Goal: Task Accomplishment & Management: Complete application form

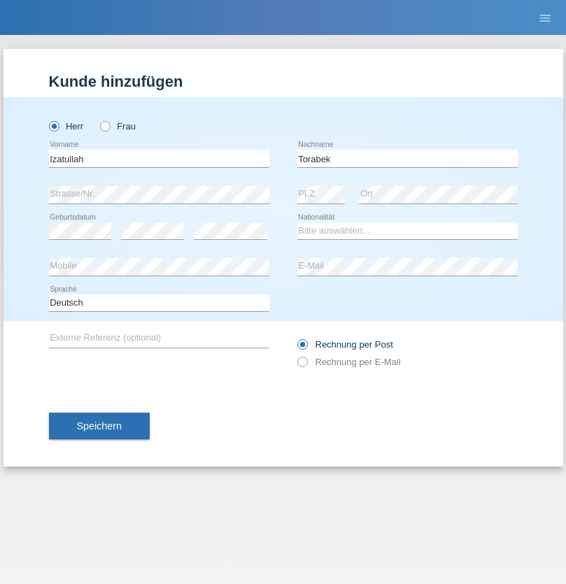
type input "Torabek"
select select "AF"
select select "C"
select select "25"
select select "10"
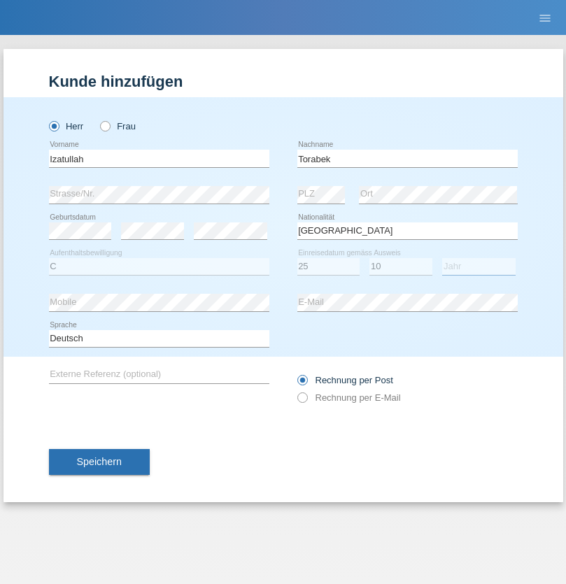
select select "2015"
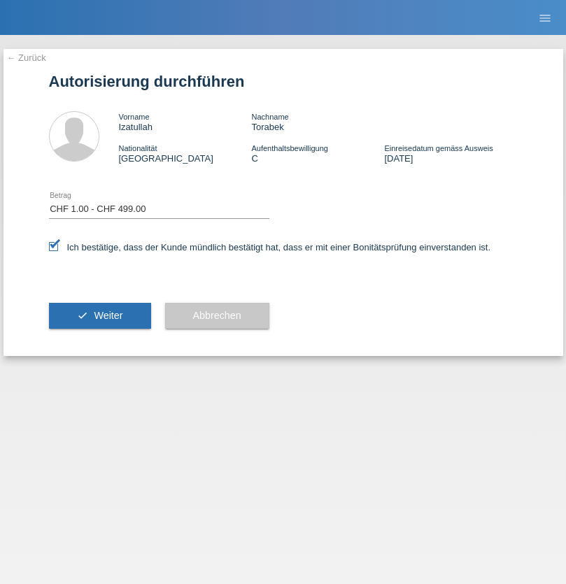
select select "1"
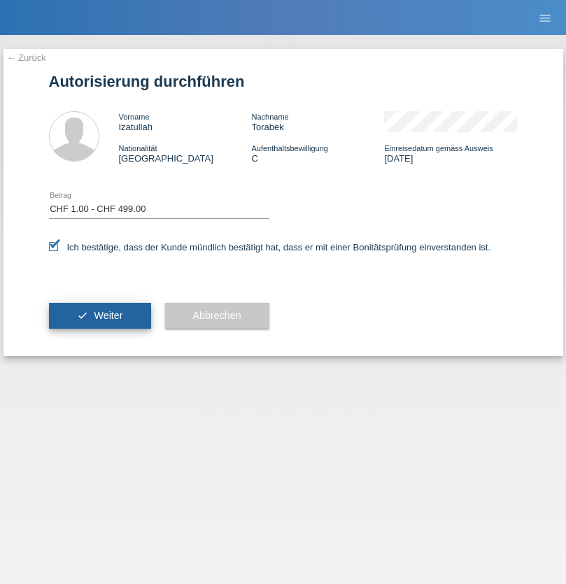
click at [99, 315] on span "Weiter" at bounding box center [108, 315] width 29 height 11
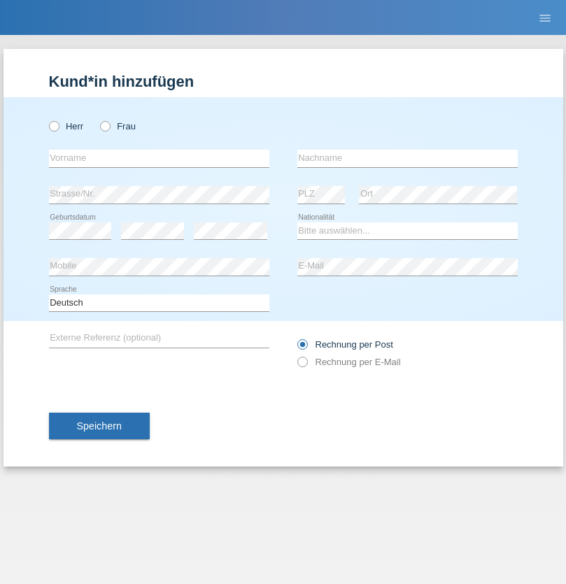
radio input "true"
click at [159, 158] on input "text" at bounding box center [159, 158] width 220 height 17
type input "[PERSON_NAME]"
click at [407, 158] on input "text" at bounding box center [407, 158] width 220 height 17
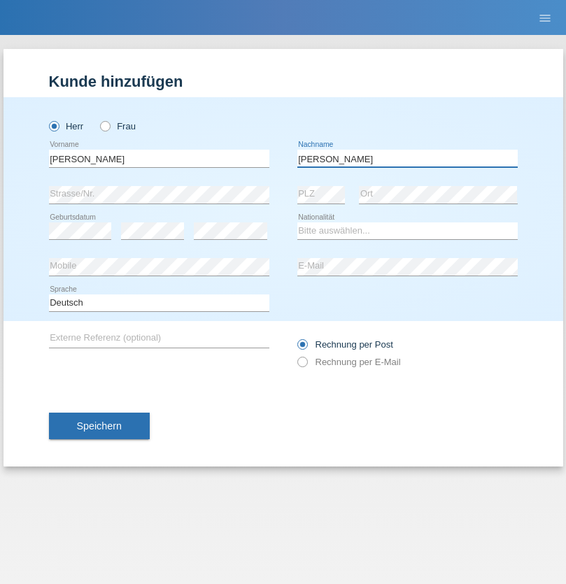
type input "[PERSON_NAME]"
select select "CH"
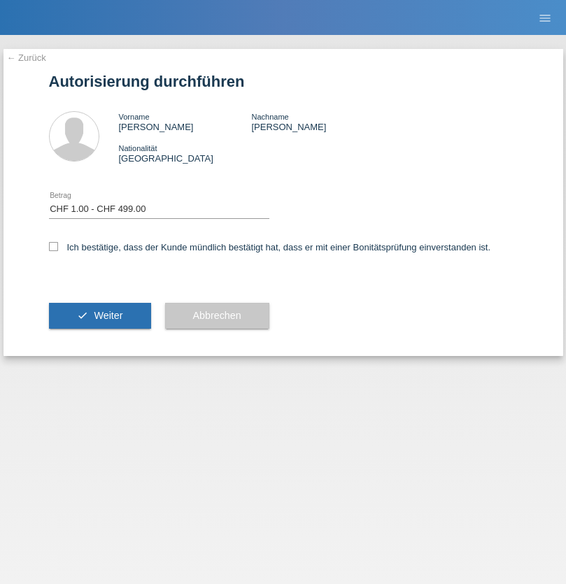
select select "1"
checkbox input "true"
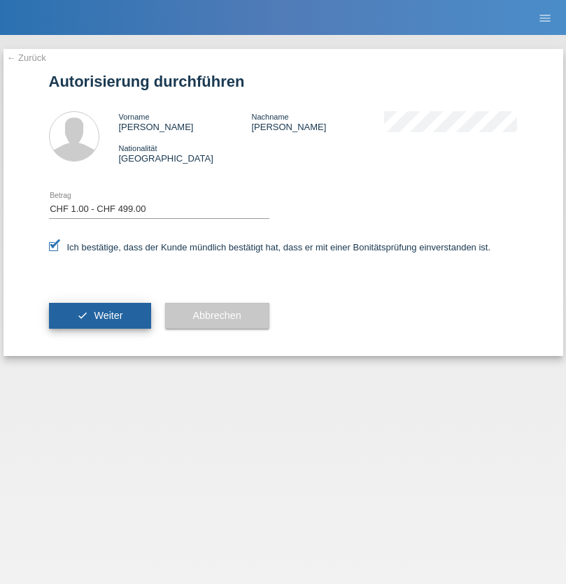
click at [99, 315] on span "Weiter" at bounding box center [108, 315] width 29 height 11
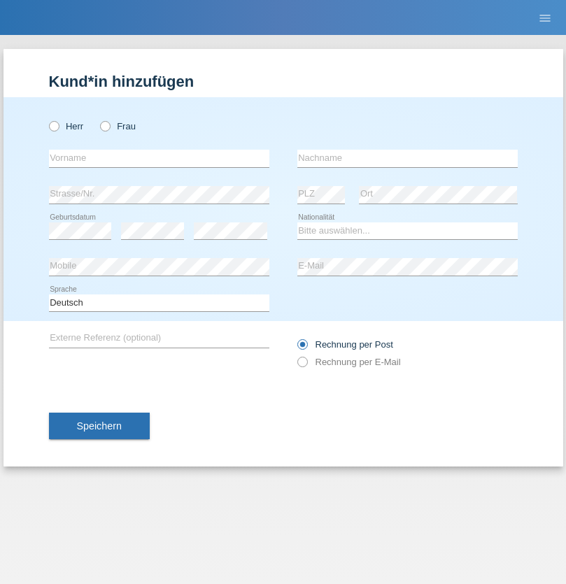
radio input "true"
click at [159, 158] on input "text" at bounding box center [159, 158] width 220 height 17
type input "Andreas"
click at [407, 158] on input "text" at bounding box center [407, 158] width 220 height 17
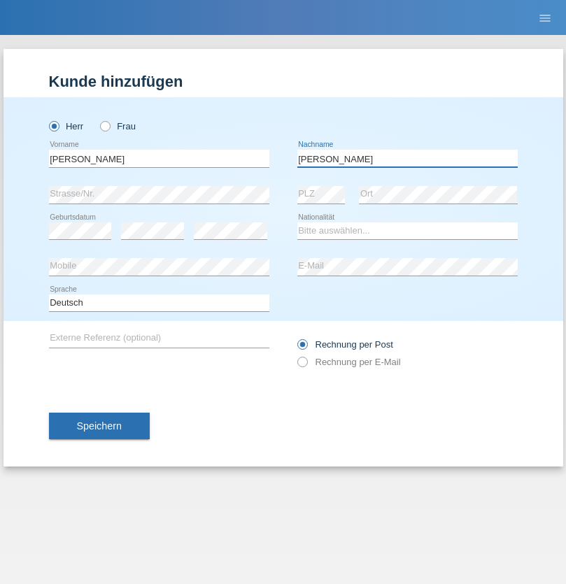
type input "Glauser"
select select "CH"
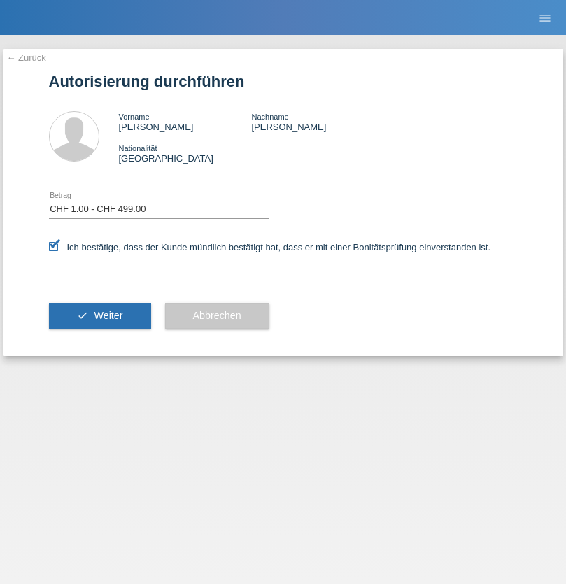
select select "1"
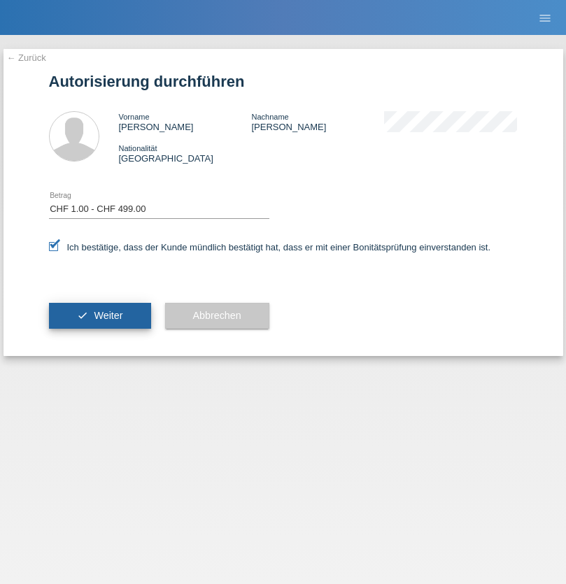
click at [99, 315] on span "Weiter" at bounding box center [108, 315] width 29 height 11
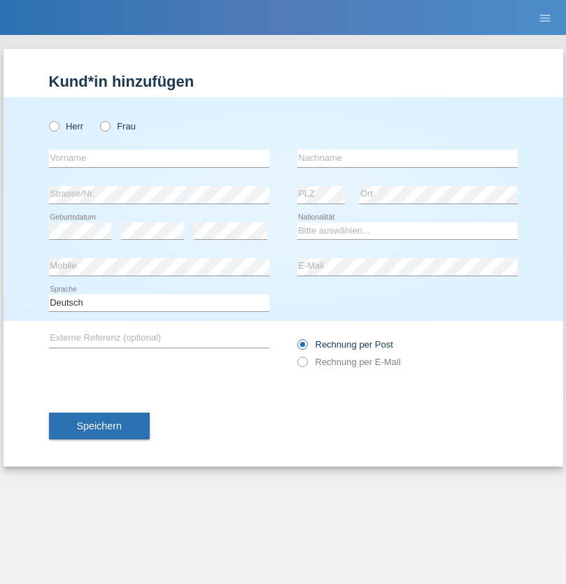
radio input "true"
click at [159, 158] on input "text" at bounding box center [159, 158] width 220 height 17
type input "Vera"
click at [407, 158] on input "text" at bounding box center [407, 158] width 220 height 17
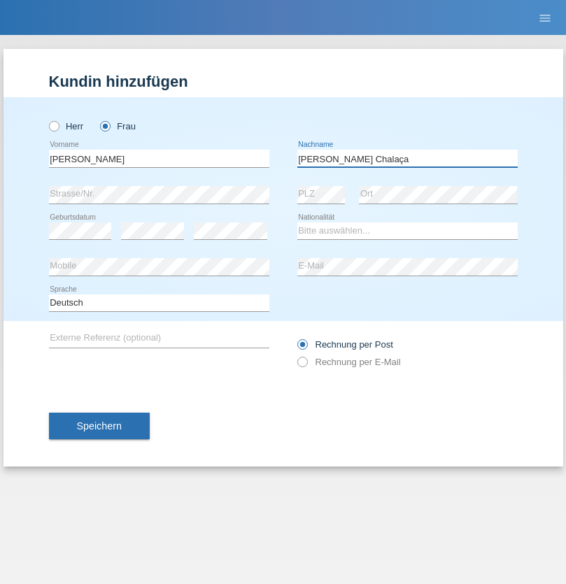
type input "[PERSON_NAME] Chalaça"
select select "CH"
